Goal: Obtain resource: Download file/media

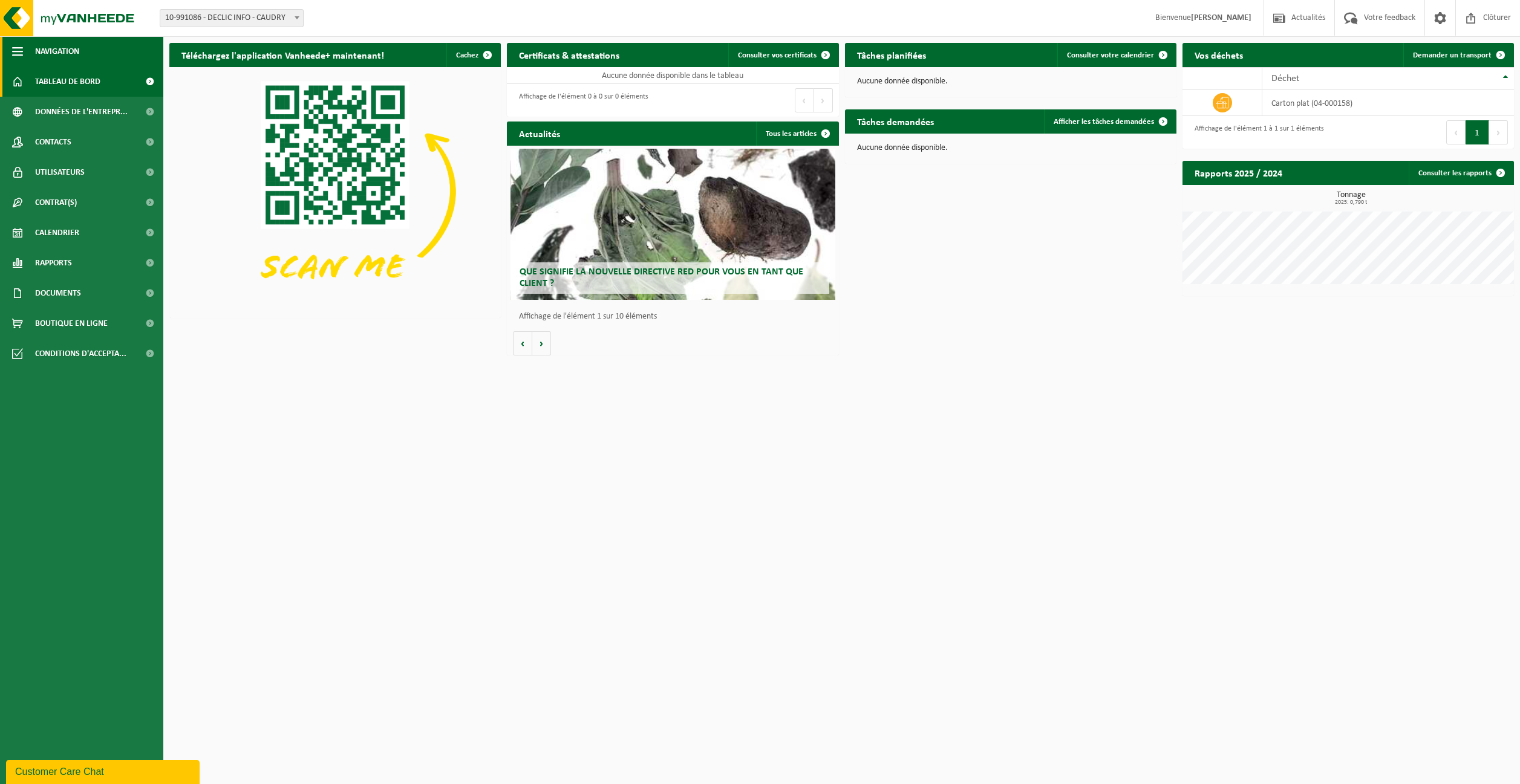
click at [56, 46] on span "Navigation" at bounding box center [57, 51] width 44 height 30
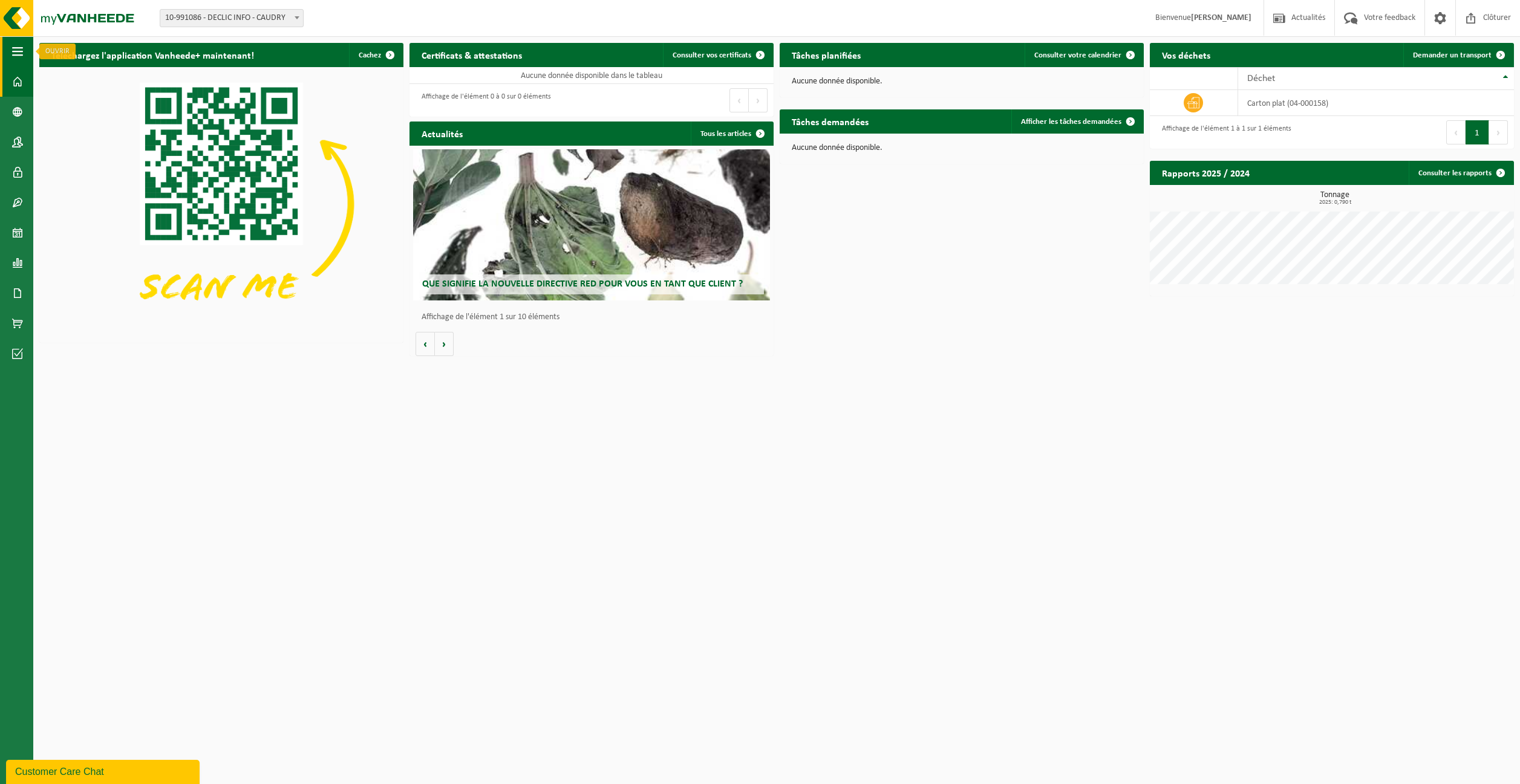
click at [9, 49] on button "Navigation" at bounding box center [16, 51] width 33 height 30
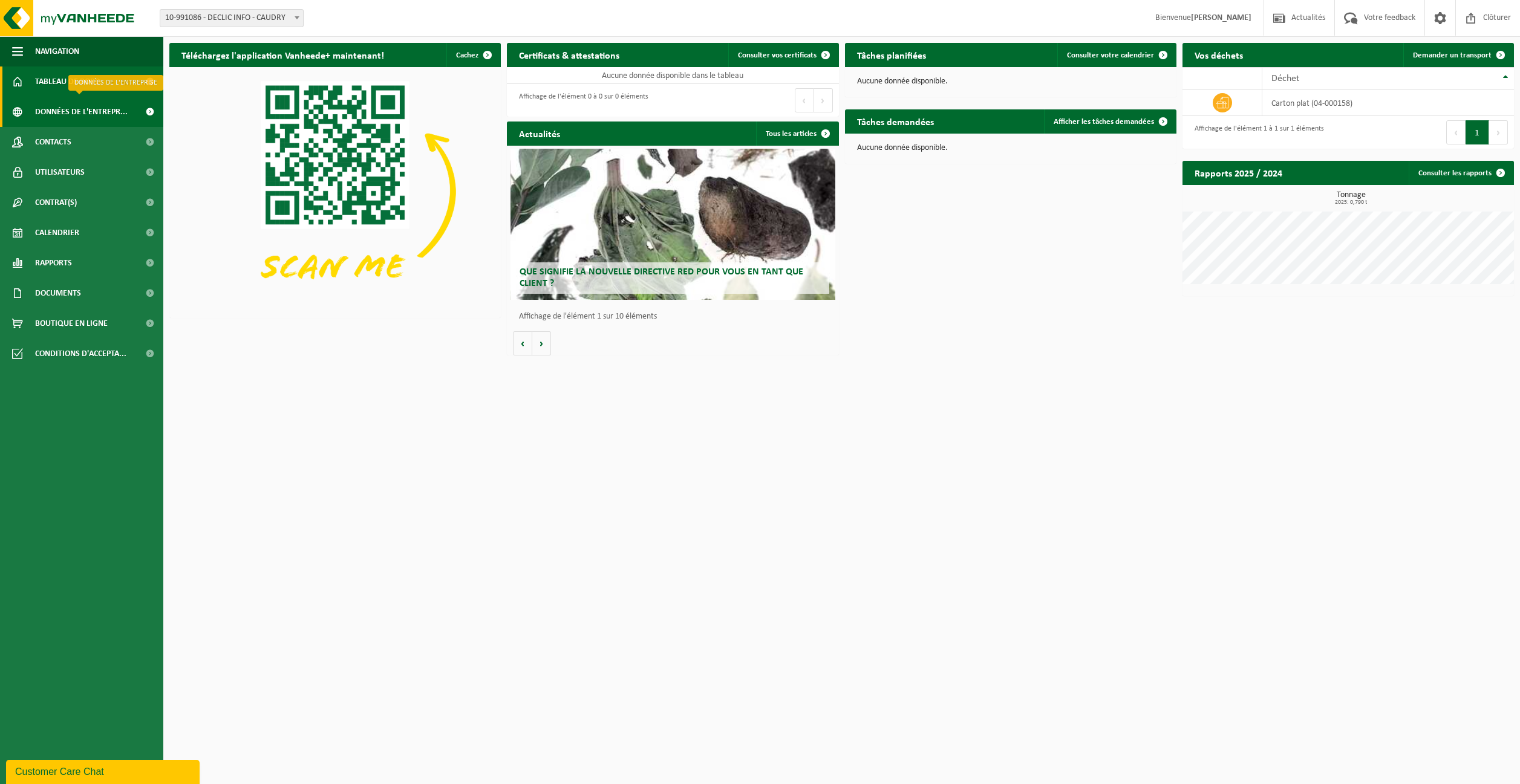
click at [73, 117] on span "Données de l'entrepr..." at bounding box center [81, 112] width 92 height 30
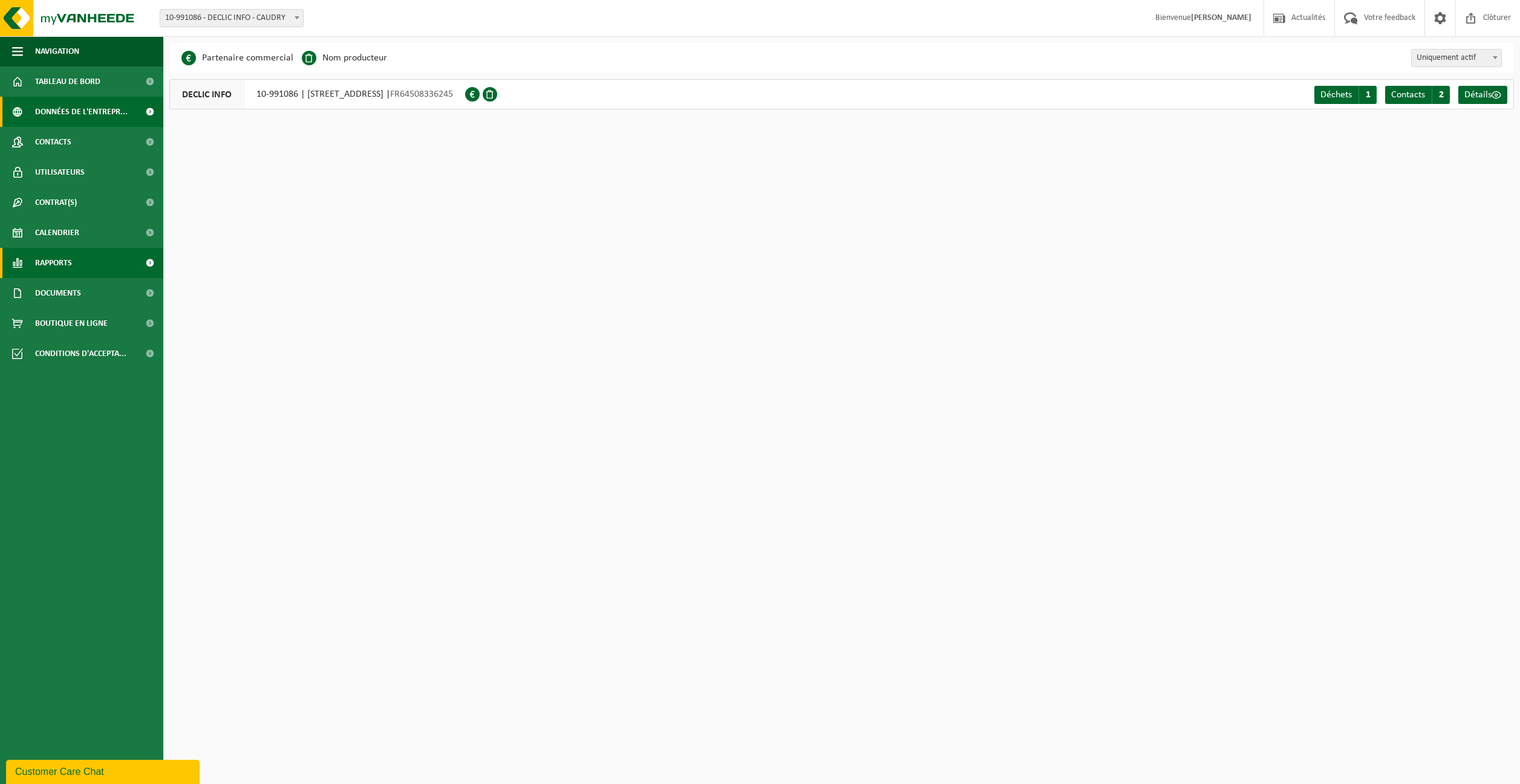
click at [62, 261] on span "Rapports" at bounding box center [54, 263] width 37 height 30
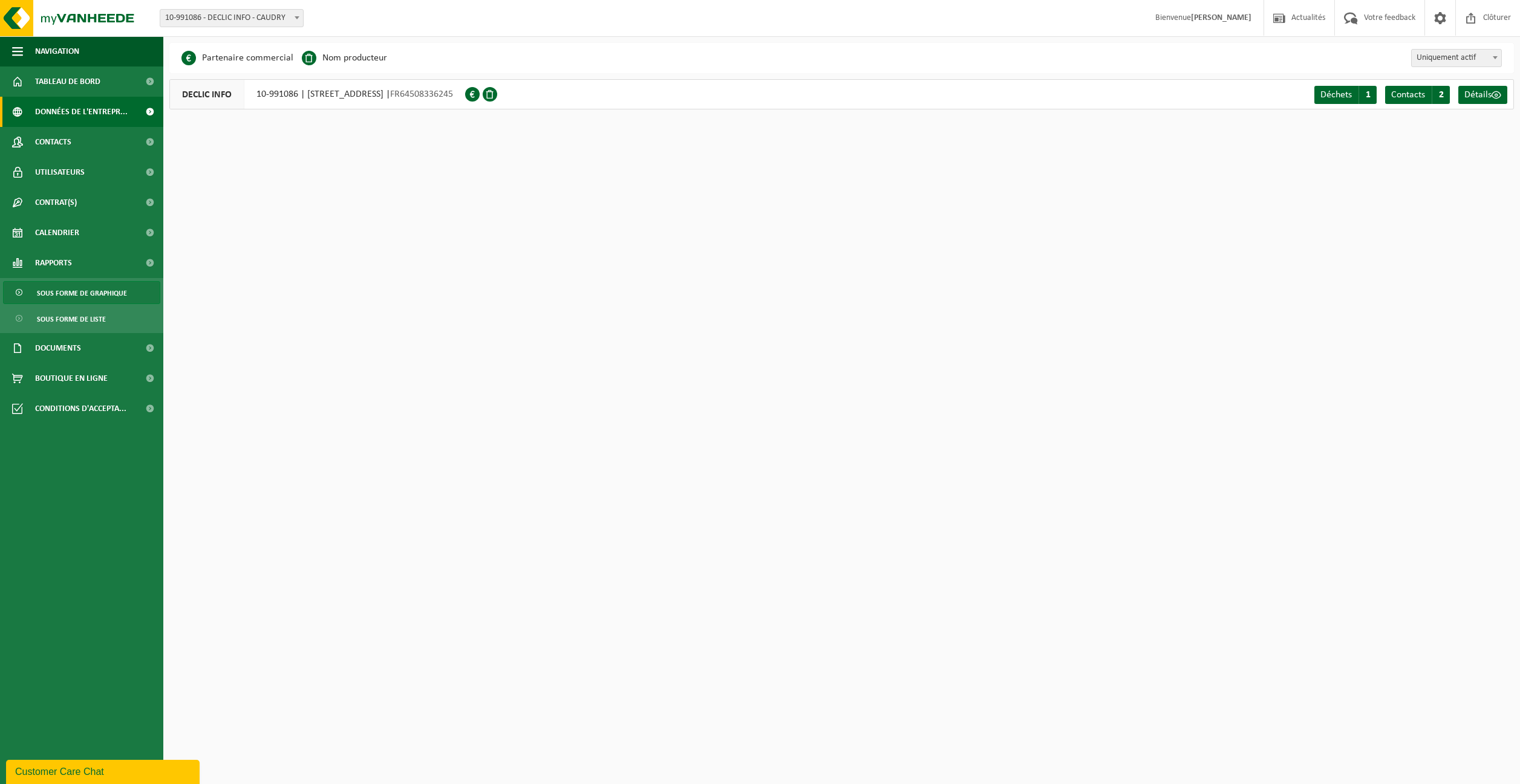
click at [92, 297] on span "Sous forme de graphique" at bounding box center [81, 293] width 90 height 23
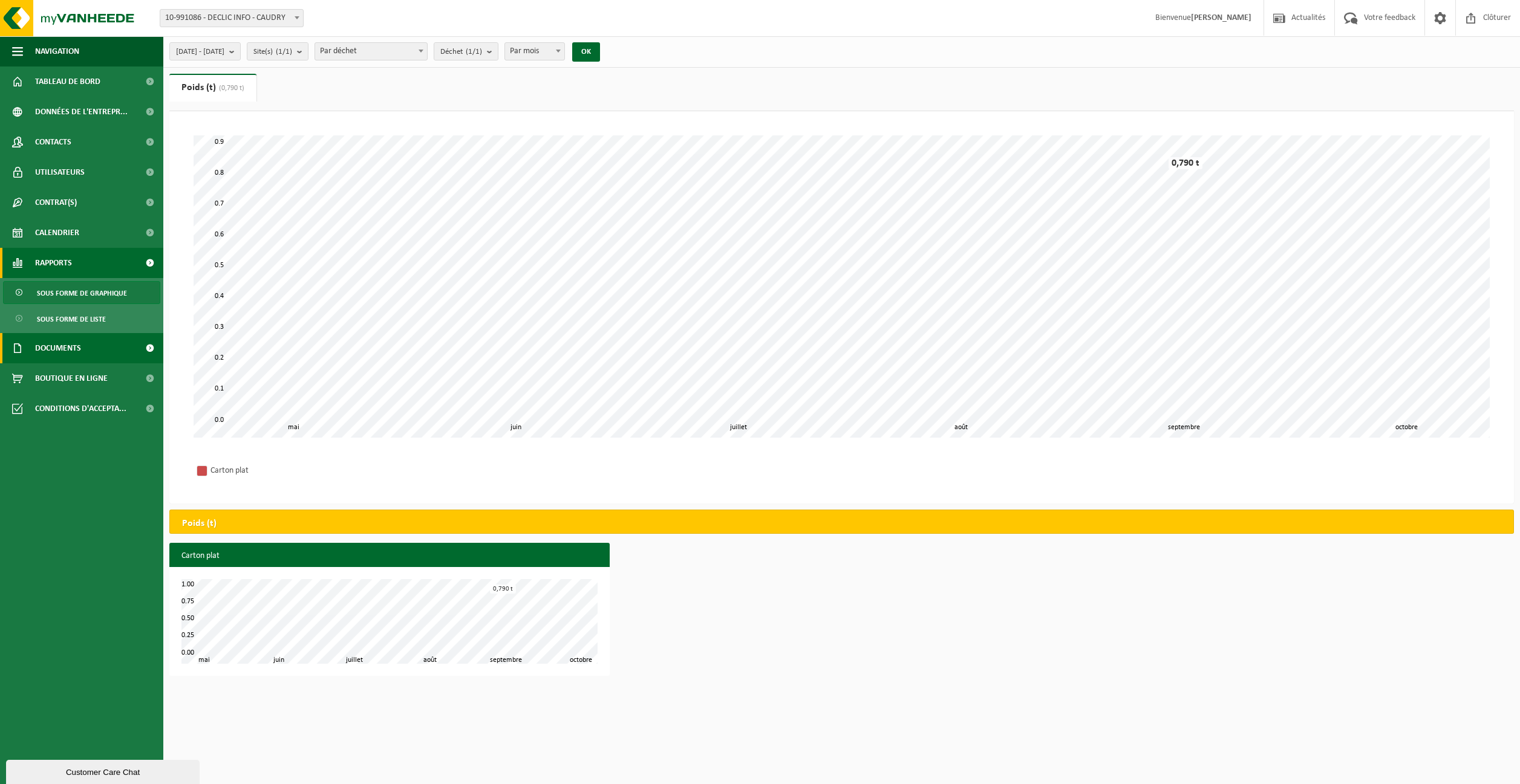
click at [152, 346] on span at bounding box center [150, 348] width 27 height 30
click at [74, 376] on link "Factures" at bounding box center [81, 378] width 157 height 23
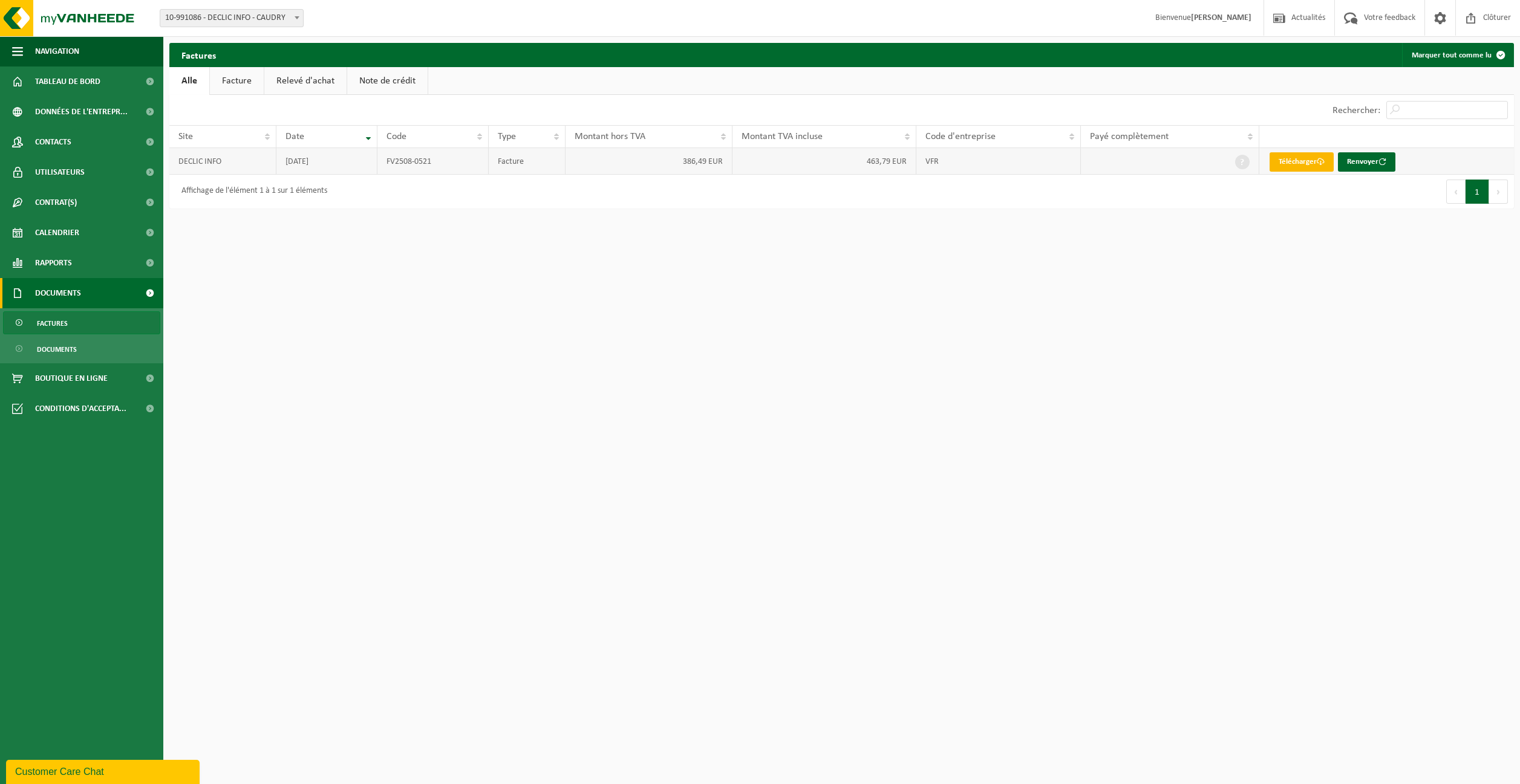
click at [1315, 165] on link "Télécharger" at bounding box center [1302, 162] width 64 height 20
click at [233, 76] on link "Facture" at bounding box center [237, 81] width 54 height 28
click at [305, 75] on link "Relevé d'achat" at bounding box center [306, 81] width 82 height 28
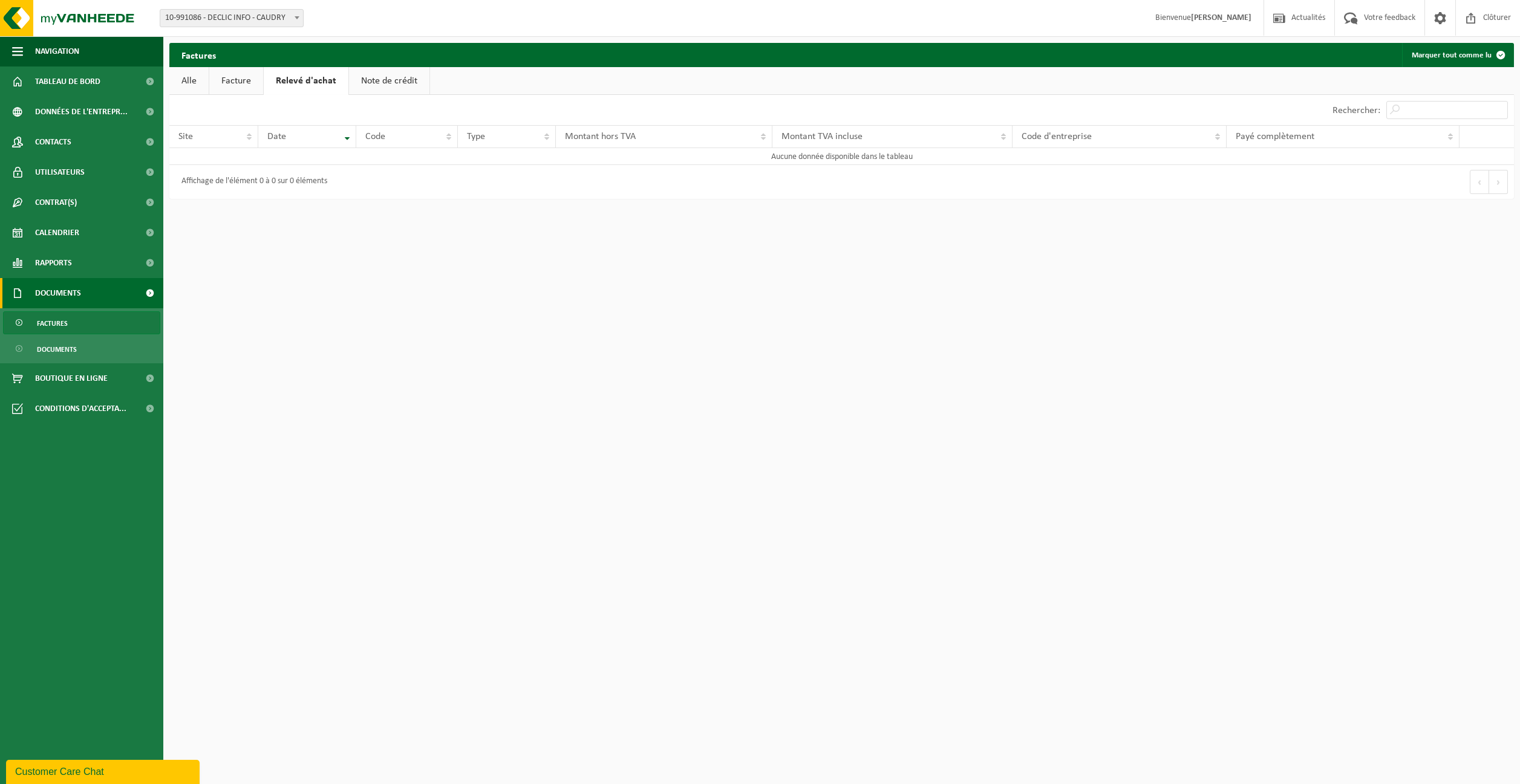
click at [388, 79] on link "Note de crédit" at bounding box center [389, 81] width 81 height 28
click at [81, 77] on span "Tableau de bord" at bounding box center [68, 81] width 65 height 30
